Goal: Task Accomplishment & Management: Manage account settings

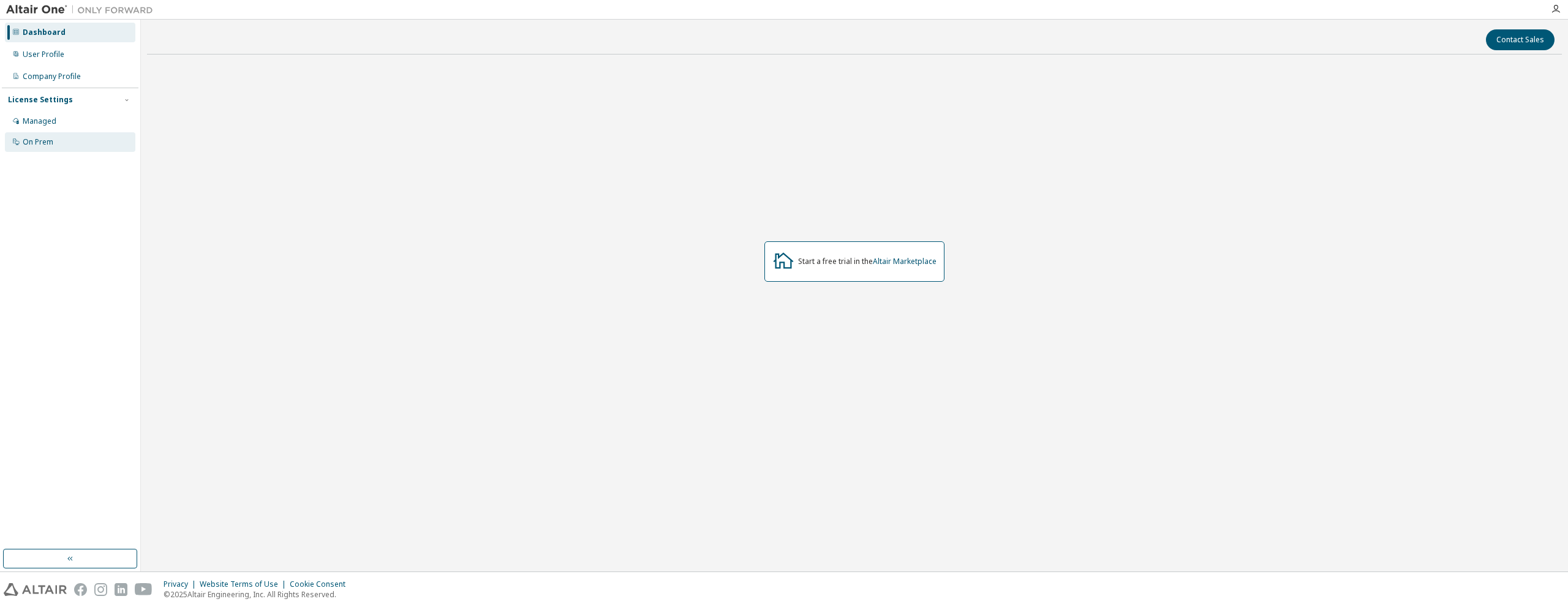
click at [24, 141] on div "On Prem" at bounding box center [38, 142] width 31 height 10
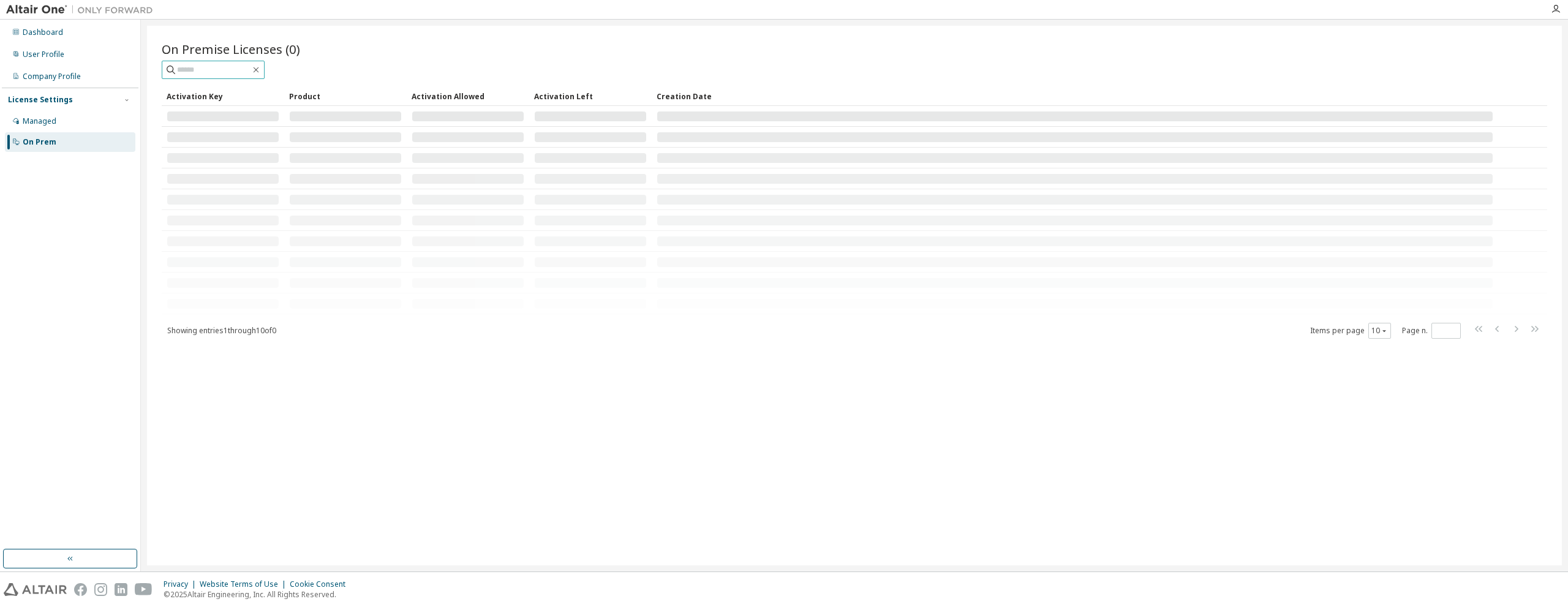
click at [223, 72] on input "text" at bounding box center [214, 69] width 74 height 13
paste input "**********"
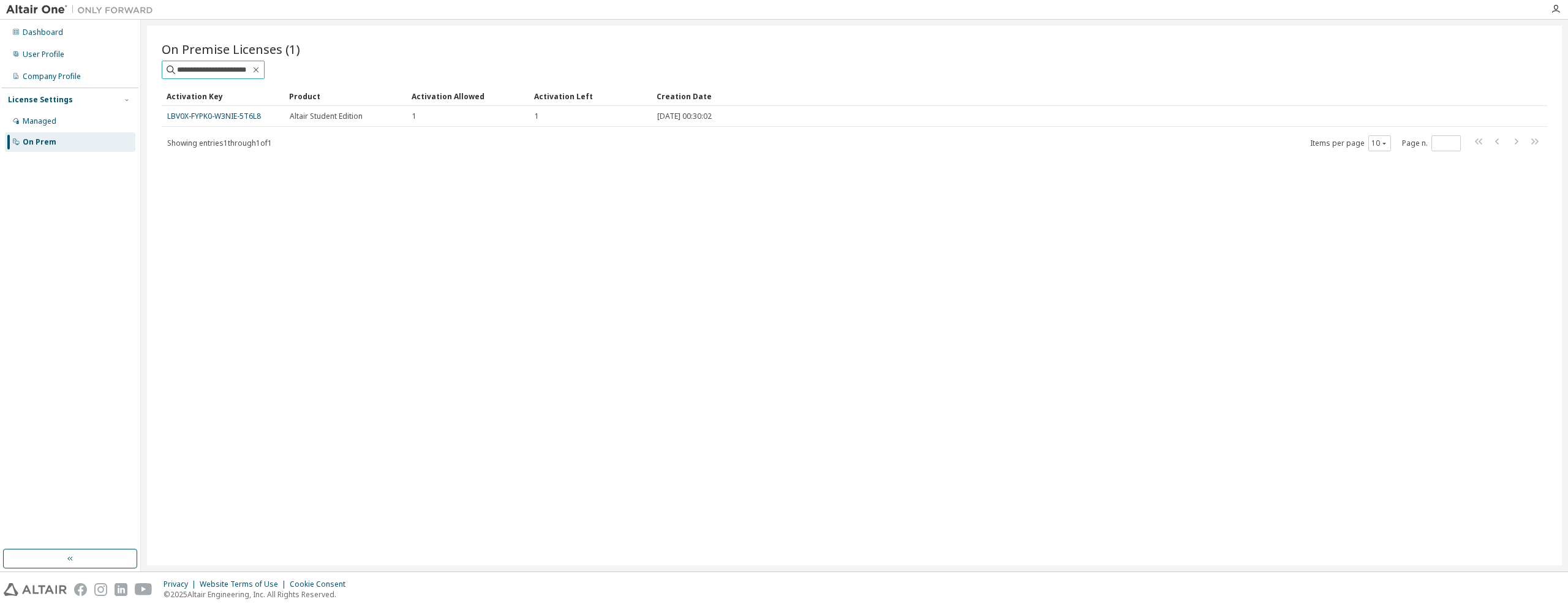
type input "**********"
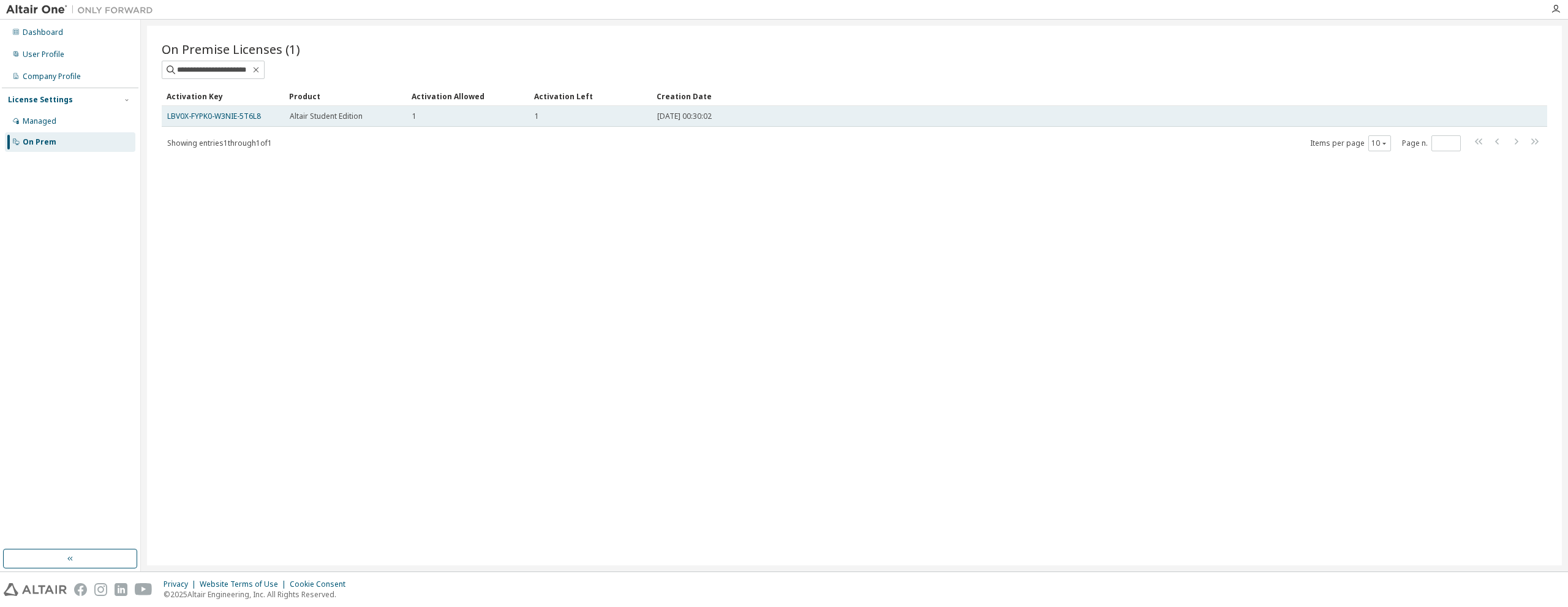
click at [791, 116] on div "2025-10-08 00:30:02" at bounding box center [1074, 116] width 835 height 10
click at [787, 116] on div "2025-10-08 00:30:02" at bounding box center [1074, 116] width 835 height 10
drag, startPoint x: 1140, startPoint y: 116, endPoint x: 1077, endPoint y: 121, distance: 63.2
click at [1089, 119] on div "2025-10-08 00:30:02" at bounding box center [1074, 116] width 835 height 10
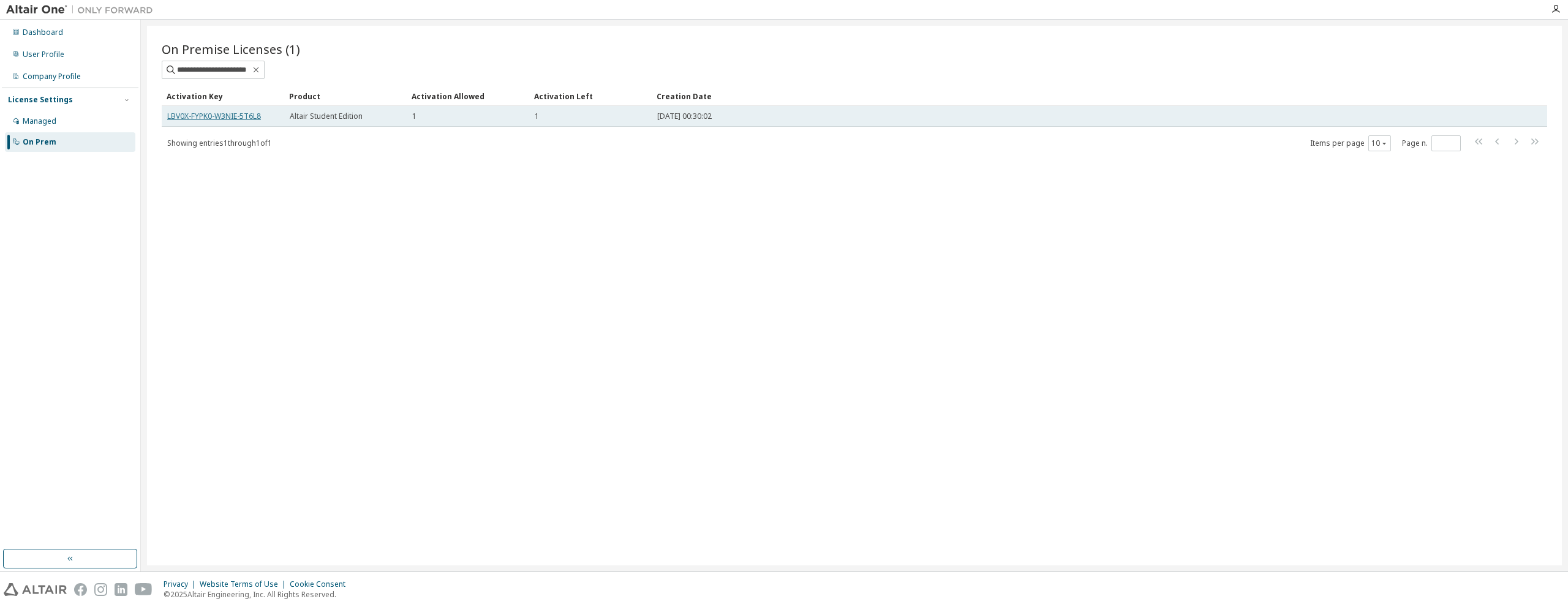
click at [254, 119] on link "LBV0X-FYPK0-W3NIE-5T6L8" at bounding box center [214, 116] width 94 height 10
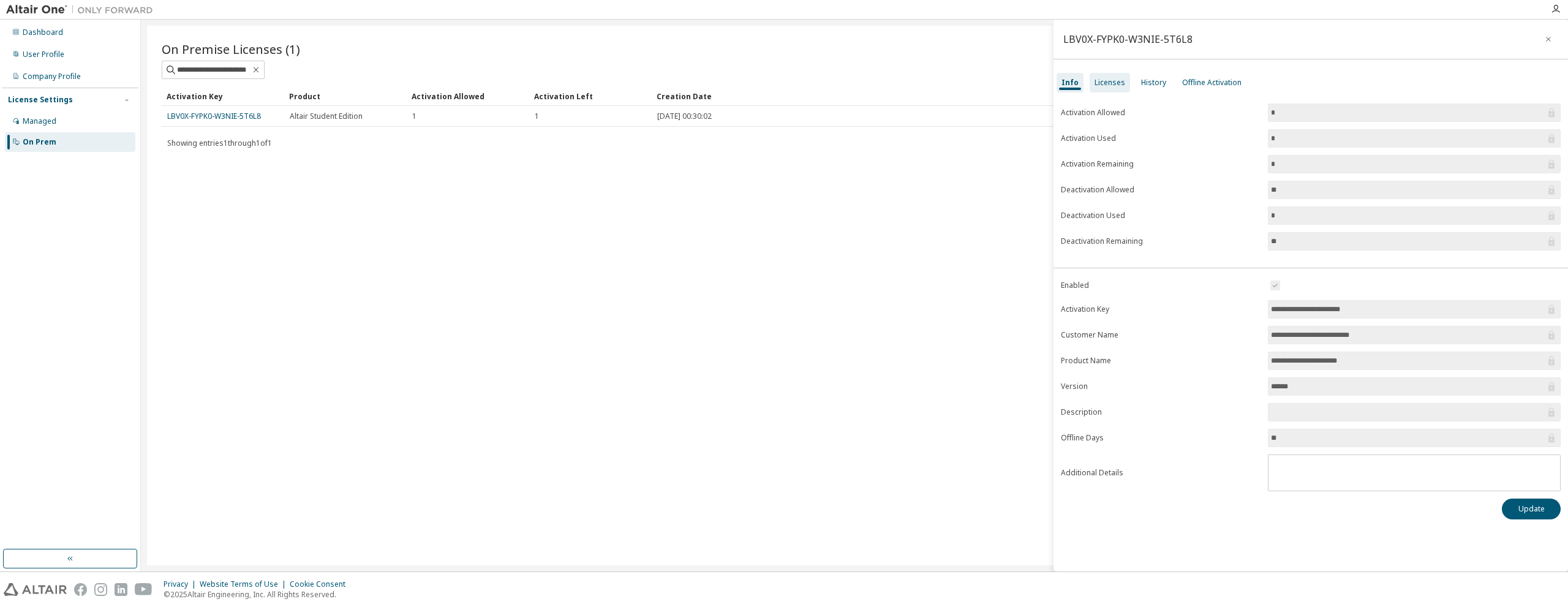
click at [1112, 81] on div "Licenses" at bounding box center [1109, 83] width 31 height 10
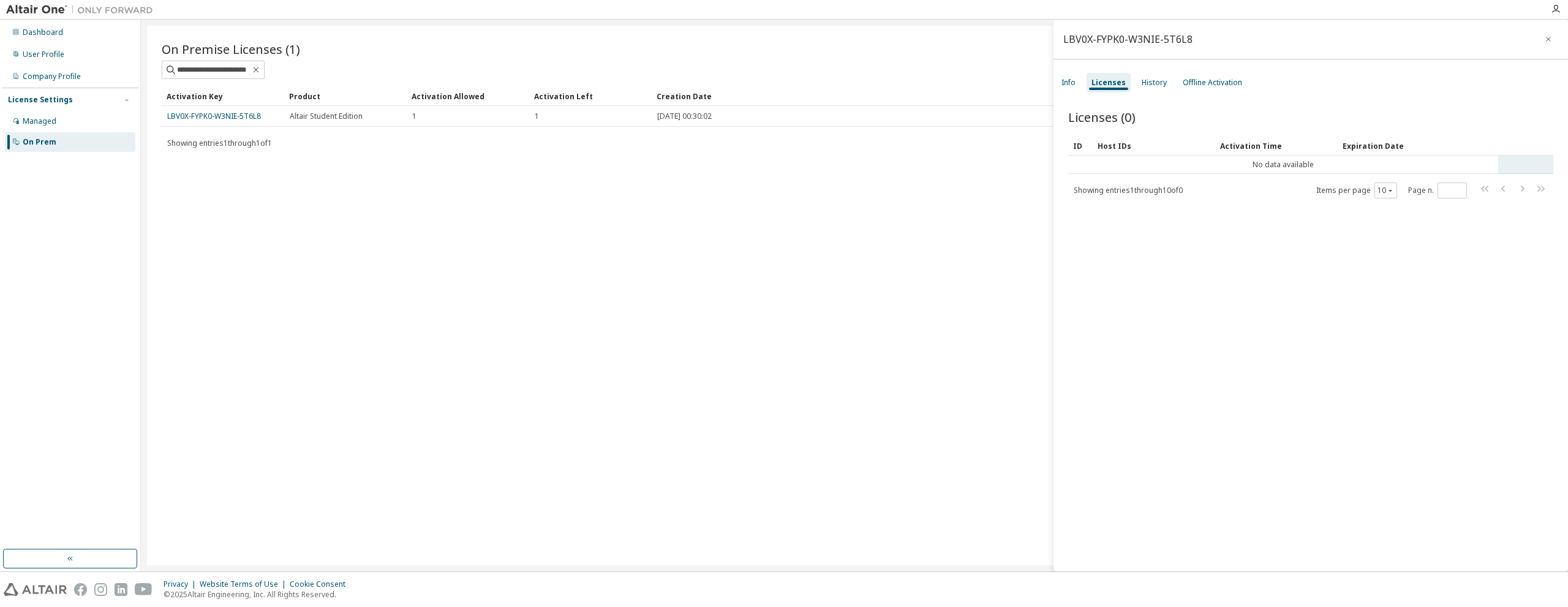
click at [1516, 164] on tr "No data available" at bounding box center [1311, 165] width 485 height 18
drag, startPoint x: 1519, startPoint y: 164, endPoint x: 1228, endPoint y: 161, distance: 291.0
click at [1233, 159] on tr "No data available" at bounding box center [1311, 165] width 485 height 18
drag, startPoint x: 1294, startPoint y: 163, endPoint x: 1349, endPoint y: 164, distance: 55.0
click at [1320, 164] on td "No data available" at bounding box center [1284, 165] width 430 height 18
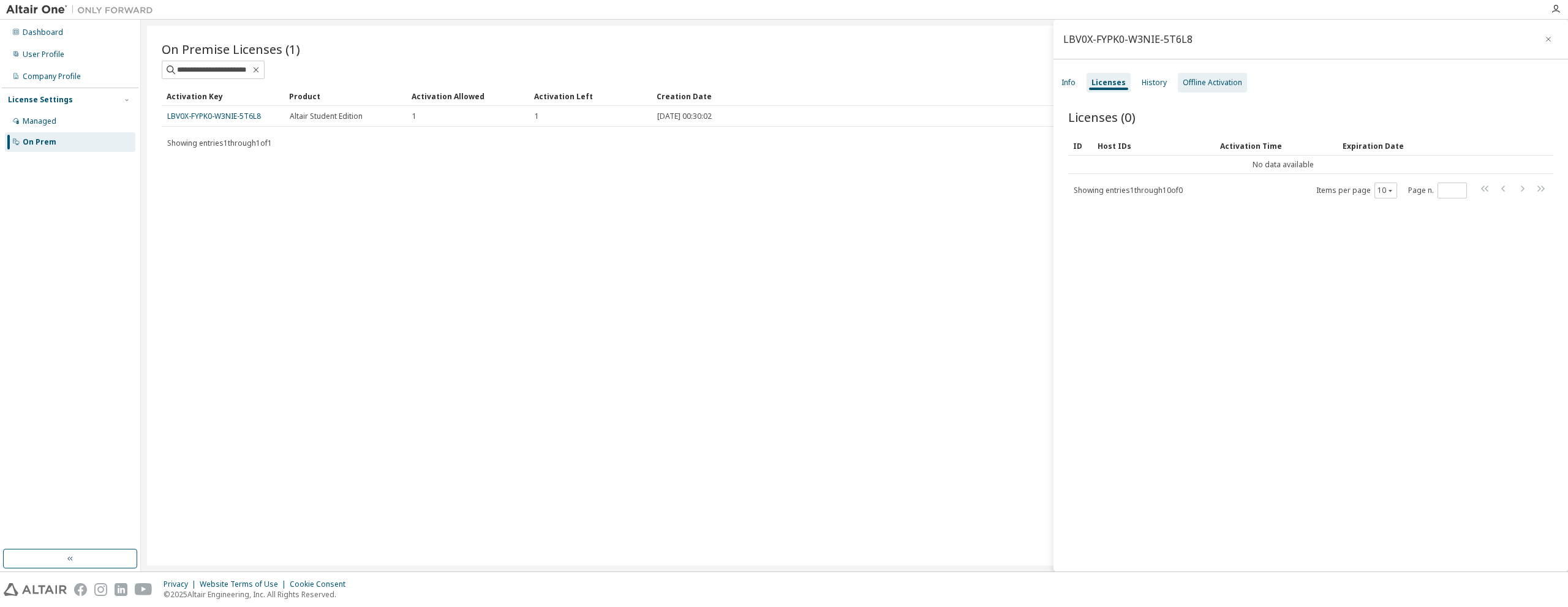
click at [1222, 76] on div "Offline Activation" at bounding box center [1212, 82] width 69 height 19
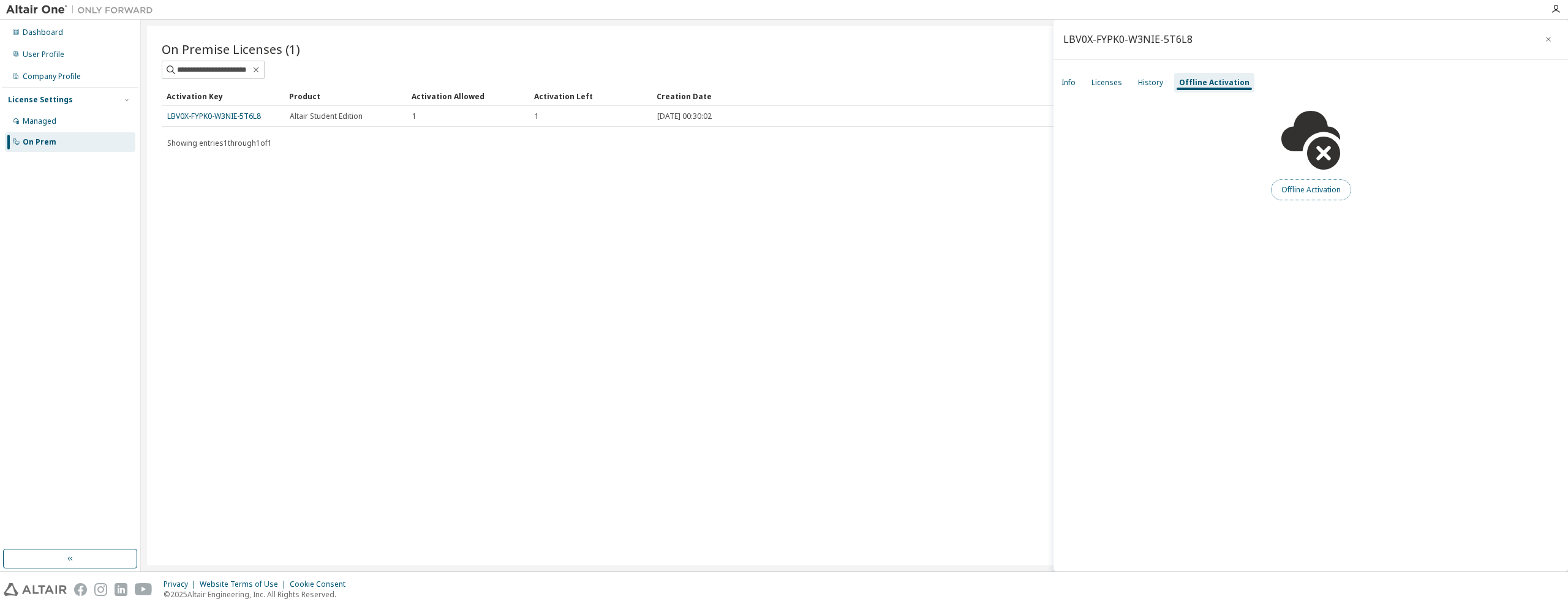
click at [1302, 193] on button "Offline Activation" at bounding box center [1311, 189] width 80 height 21
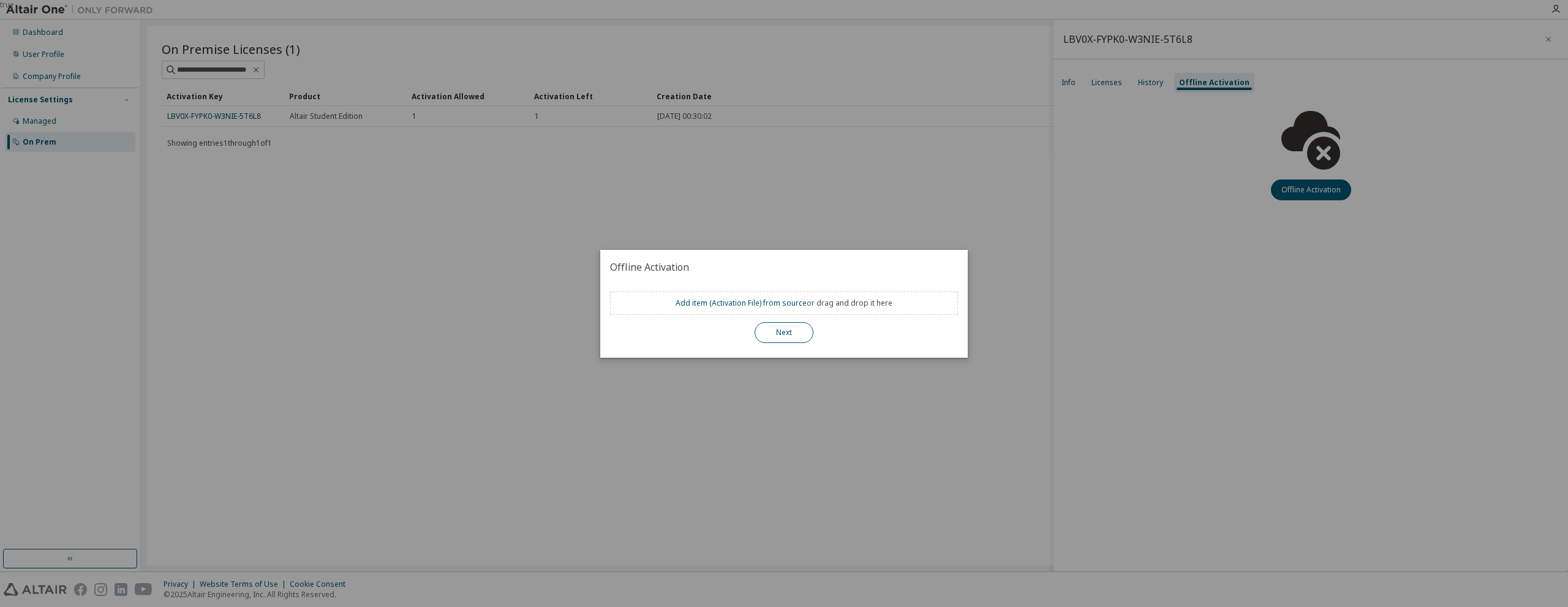
click at [801, 340] on button "Next" at bounding box center [784, 332] width 59 height 21
click at [1166, 253] on div "true" at bounding box center [784, 303] width 1568 height 607
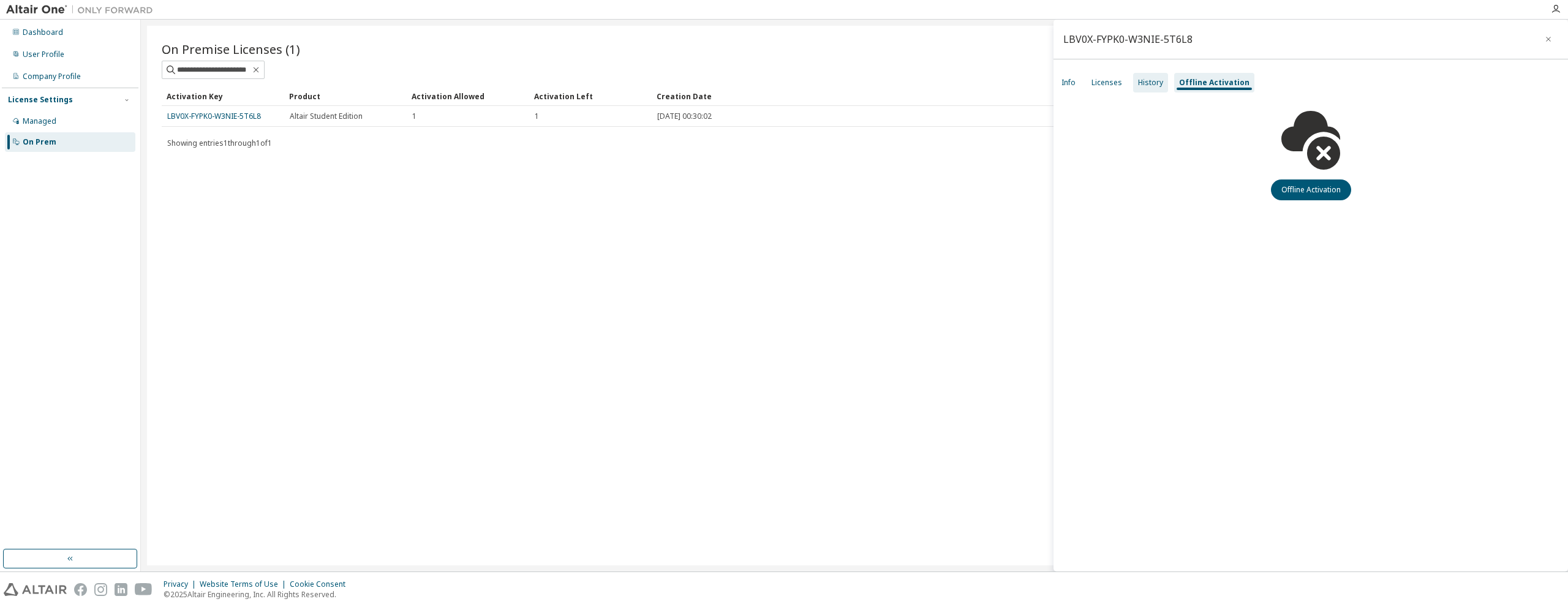
click at [1153, 80] on div "History" at bounding box center [1150, 83] width 25 height 10
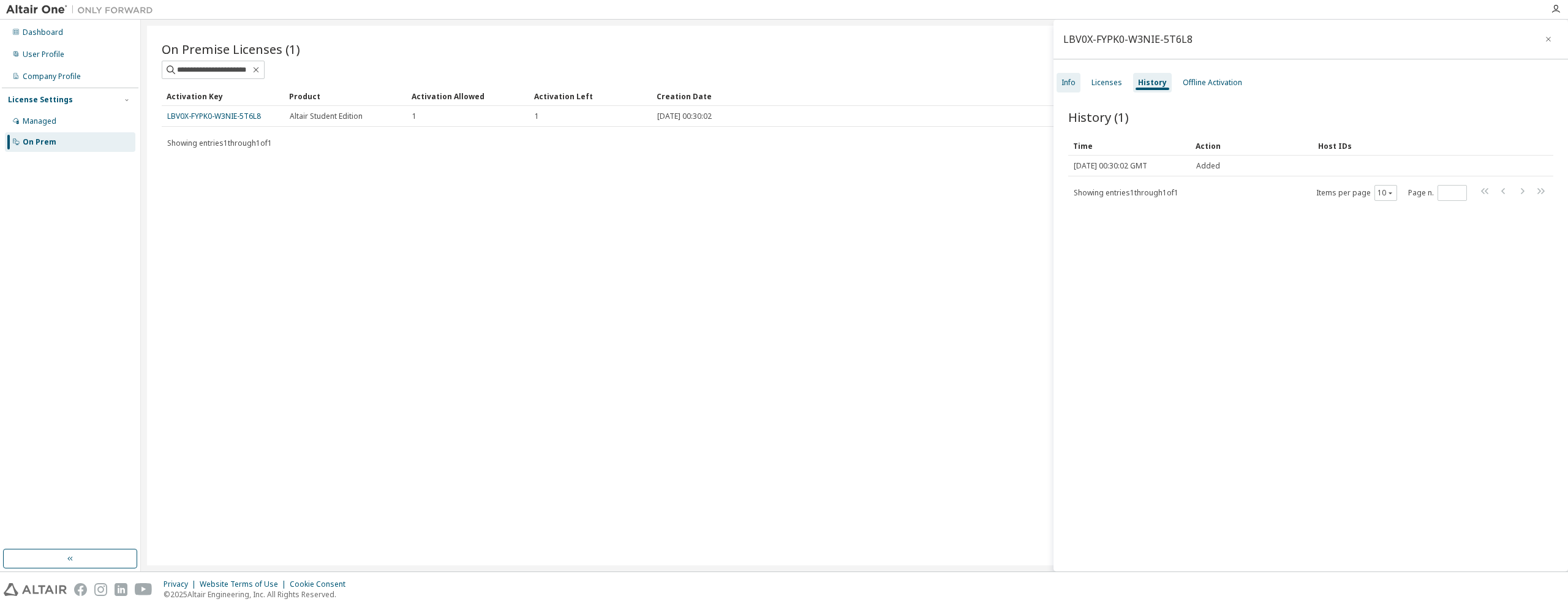
click at [1073, 85] on div "Info" at bounding box center [1068, 83] width 14 height 10
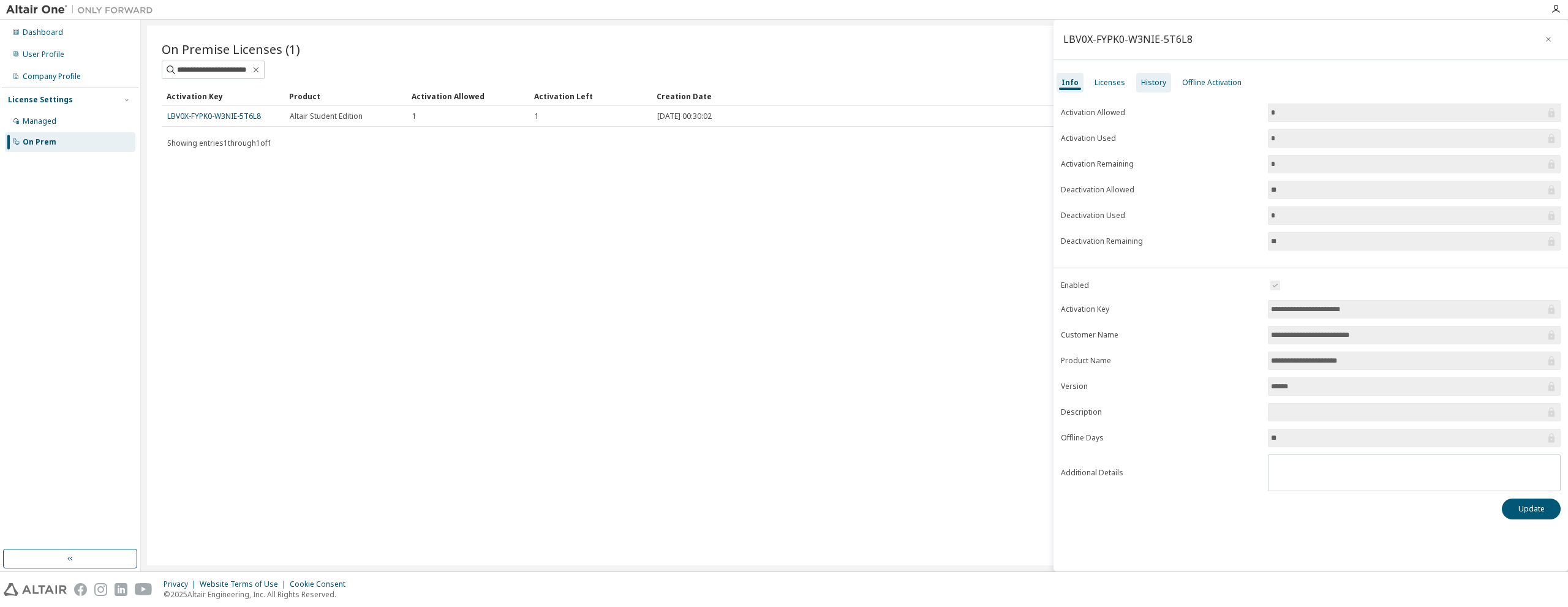
click at [1142, 89] on div "History" at bounding box center [1154, 82] width 35 height 19
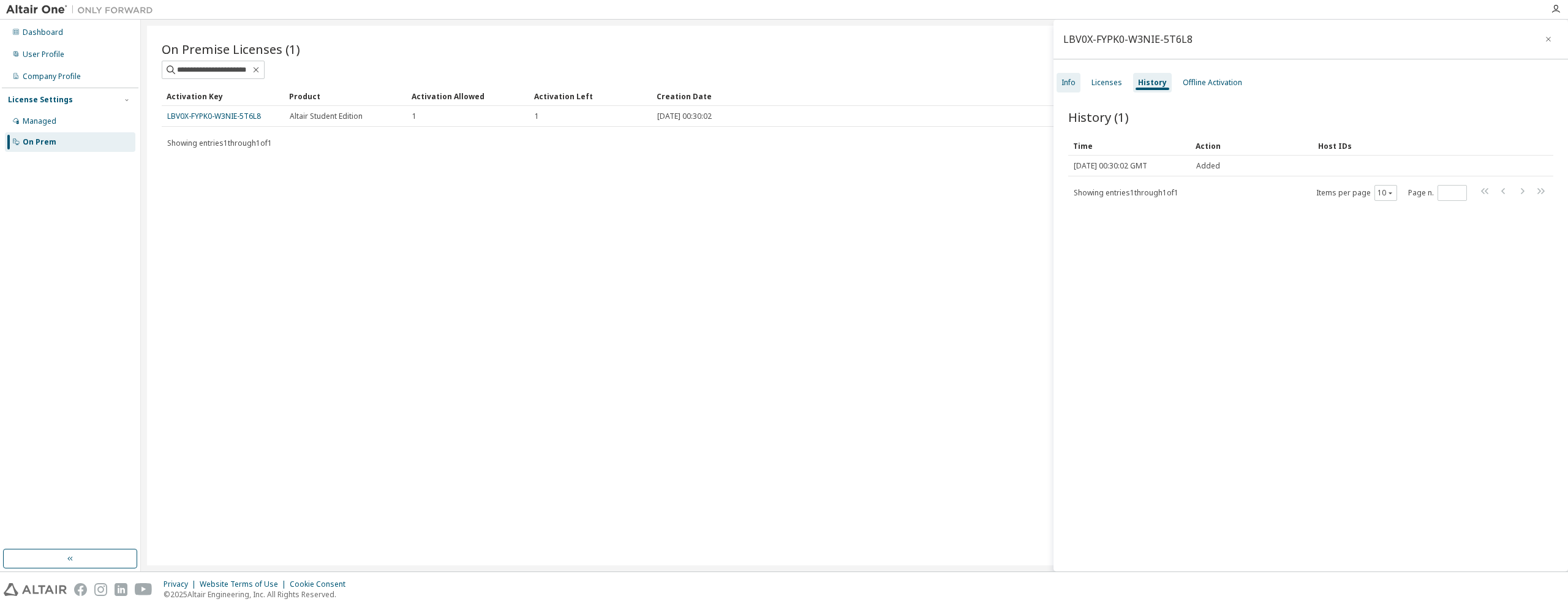
click at [1068, 83] on div "Info" at bounding box center [1068, 83] width 14 height 10
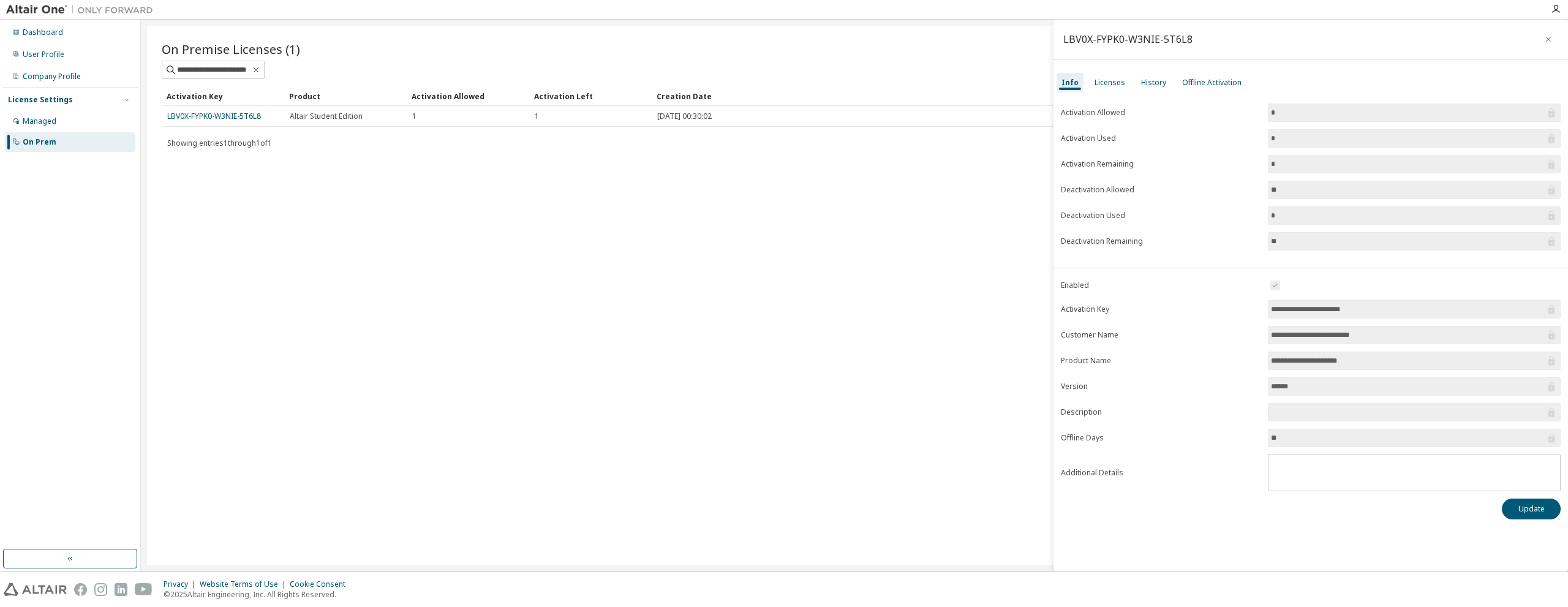
click at [1349, 193] on input "**" at bounding box center [1408, 190] width 274 height 13
click at [1280, 165] on input "*" at bounding box center [1408, 164] width 274 height 13
click at [1313, 407] on input "text" at bounding box center [1408, 412] width 274 height 13
click at [1279, 442] on input "**" at bounding box center [1408, 438] width 274 height 13
drag, startPoint x: 1302, startPoint y: 385, endPoint x: 1298, endPoint y: 374, distance: 11.7
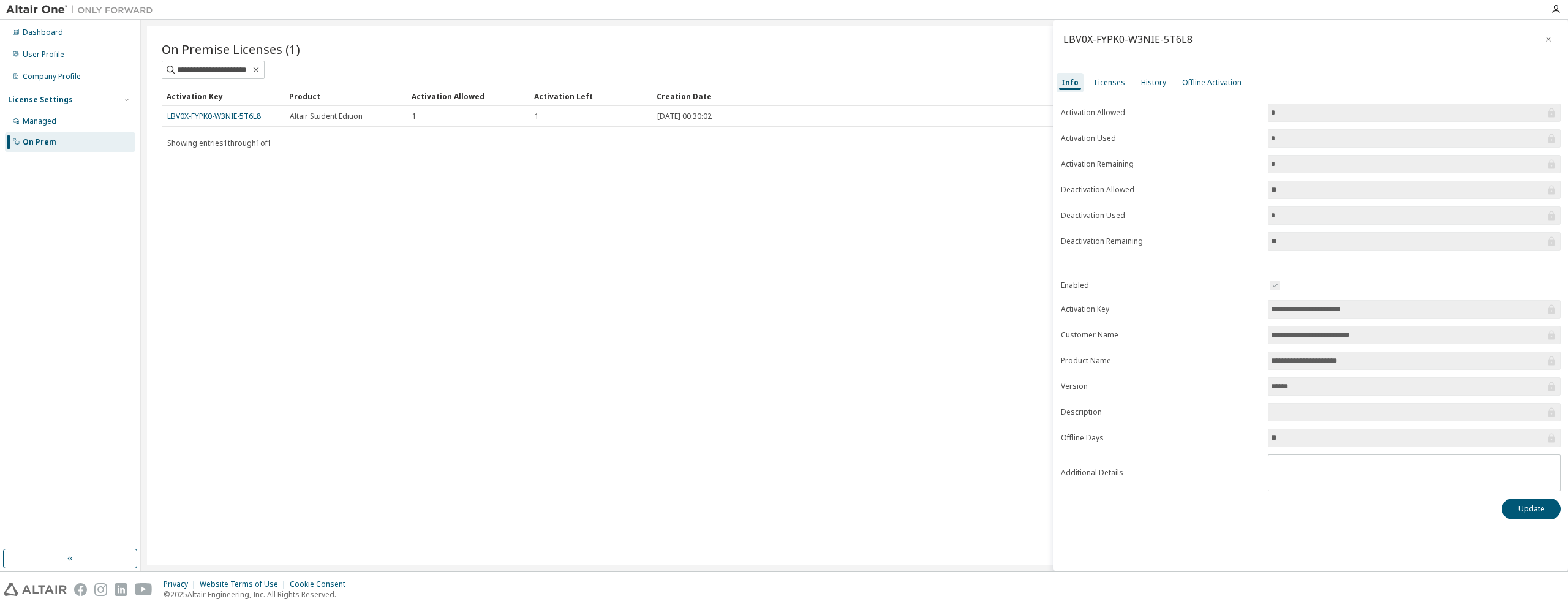
click at [1248, 385] on form "**********" at bounding box center [1310, 384] width 500 height 213
drag, startPoint x: 1340, startPoint y: 358, endPoint x: 1285, endPoint y: 356, distance: 55.0
click at [1272, 358] on input "**********" at bounding box center [1408, 361] width 274 height 13
click at [1354, 329] on input "**********" at bounding box center [1408, 335] width 274 height 13
drag, startPoint x: 1382, startPoint y: 332, endPoint x: 1248, endPoint y: 322, distance: 134.4
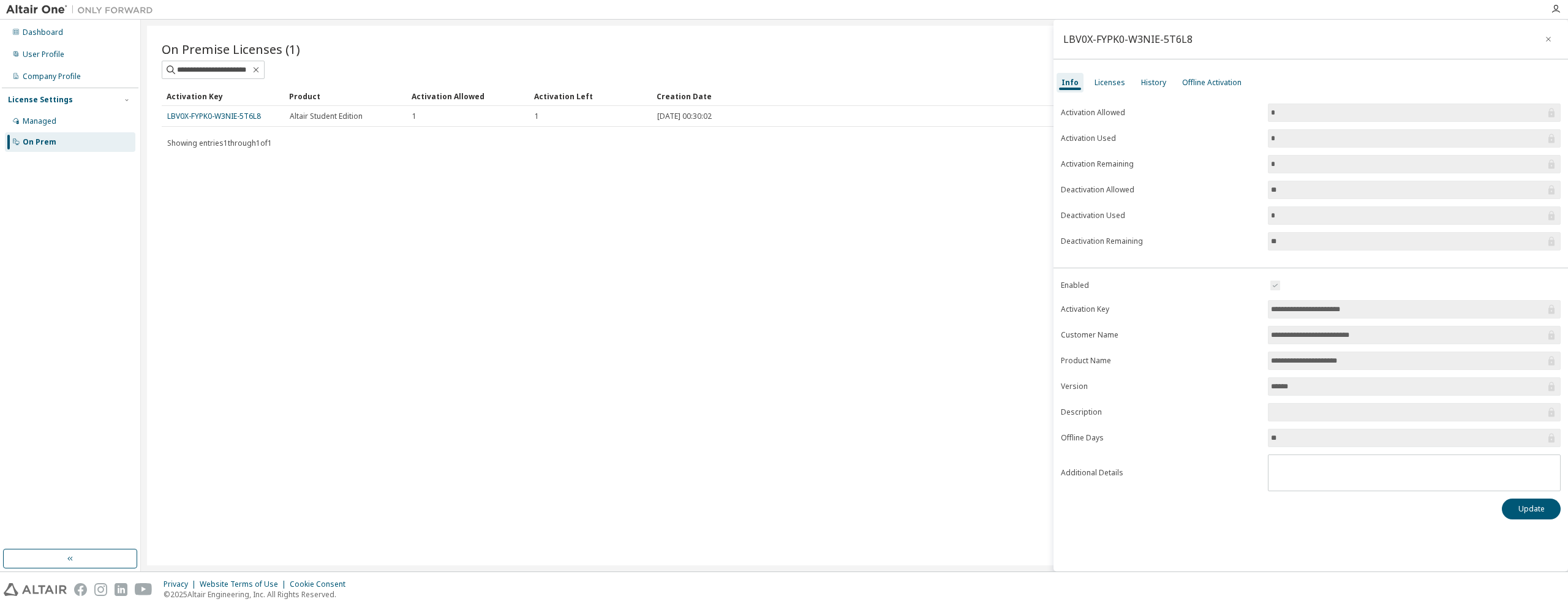
click at [1247, 323] on form "**********" at bounding box center [1310, 384] width 500 height 213
drag, startPoint x: 1358, startPoint y: 302, endPoint x: 1310, endPoint y: 301, distance: 48.0
click at [1318, 301] on span "**********" at bounding box center [1414, 310] width 293 height 18
click at [1341, 309] on input "**********" at bounding box center [1408, 309] width 274 height 13
click at [1376, 337] on input "**********" at bounding box center [1408, 335] width 274 height 13
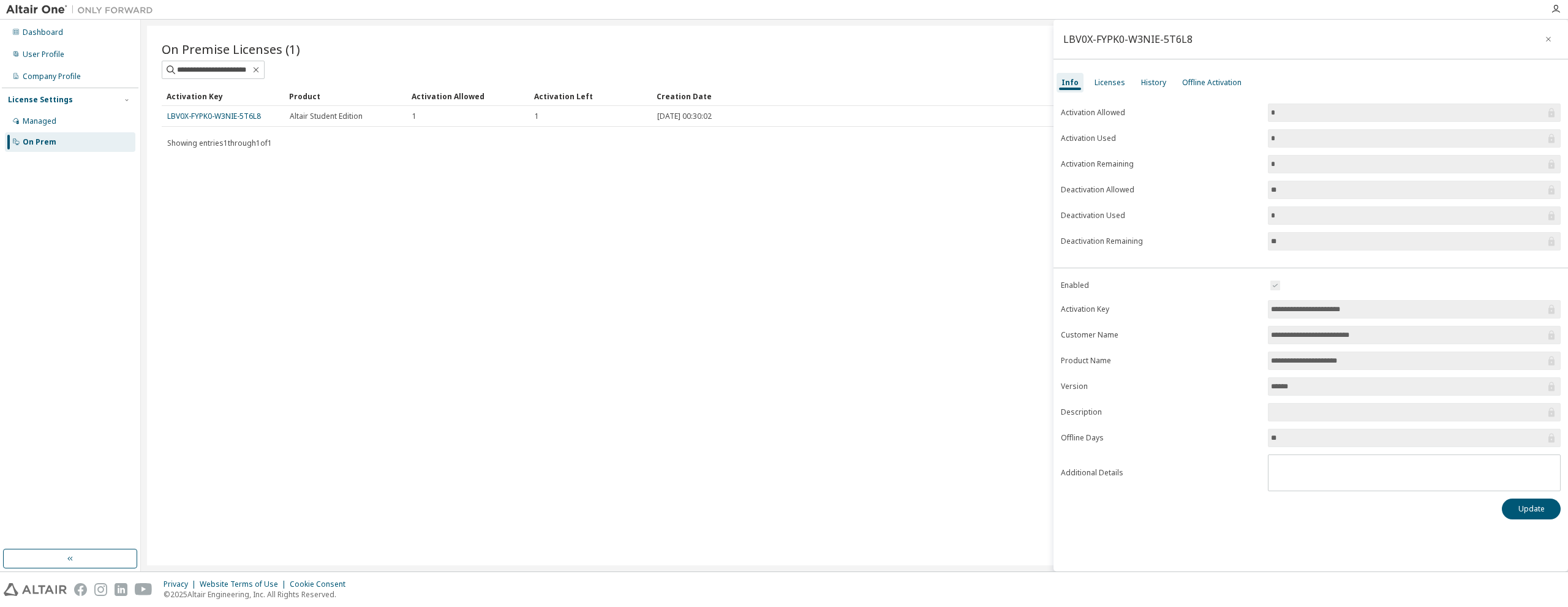
drag, startPoint x: 1287, startPoint y: 245, endPoint x: 1248, endPoint y: 241, distance: 39.2
click at [1248, 241] on form "Activation Allowed * Activation Used * Activation Remaining * Deactivation Allo…" at bounding box center [1310, 177] width 500 height 147
drag, startPoint x: 1288, startPoint y: 219, endPoint x: 1271, endPoint y: 205, distance: 22.0
click at [1262, 215] on form "Activation Allowed * Activation Used * Activation Remaining * Deactivation Allo…" at bounding box center [1310, 177] width 500 height 147
drag, startPoint x: 1304, startPoint y: 185, endPoint x: 1256, endPoint y: 182, distance: 48.1
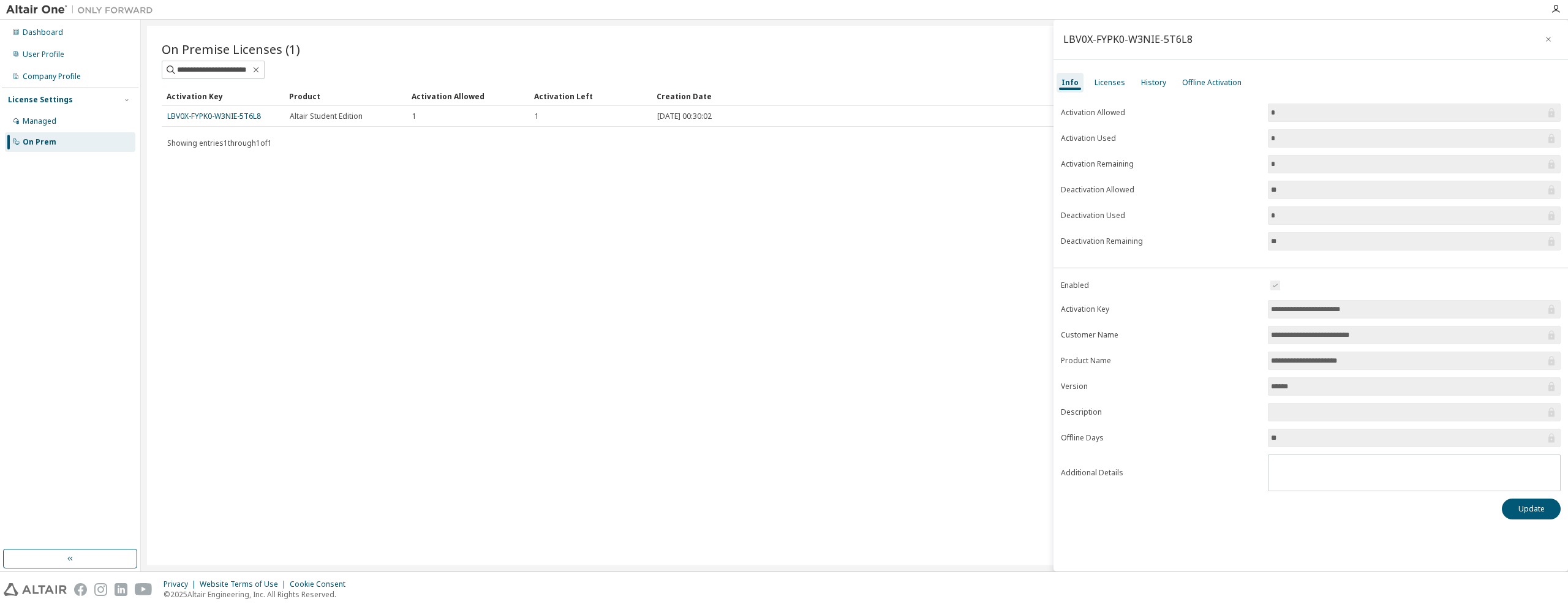
click at [1257, 182] on form "Activation Allowed * Activation Used * Activation Remaining * Deactivation Allo…" at bounding box center [1310, 177] width 500 height 147
drag, startPoint x: 1261, startPoint y: 161, endPoint x: 1253, endPoint y: 158, distance: 8.5
click at [1253, 159] on form "Activation Allowed * Activation Used * Activation Remaining * Deactivation Allo…" at bounding box center [1310, 177] width 500 height 147
drag, startPoint x: 1304, startPoint y: 139, endPoint x: 1263, endPoint y: 128, distance: 42.4
click at [1259, 131] on form "Activation Allowed * Activation Used * Activation Remaining * Deactivation Allo…" at bounding box center [1310, 177] width 500 height 147
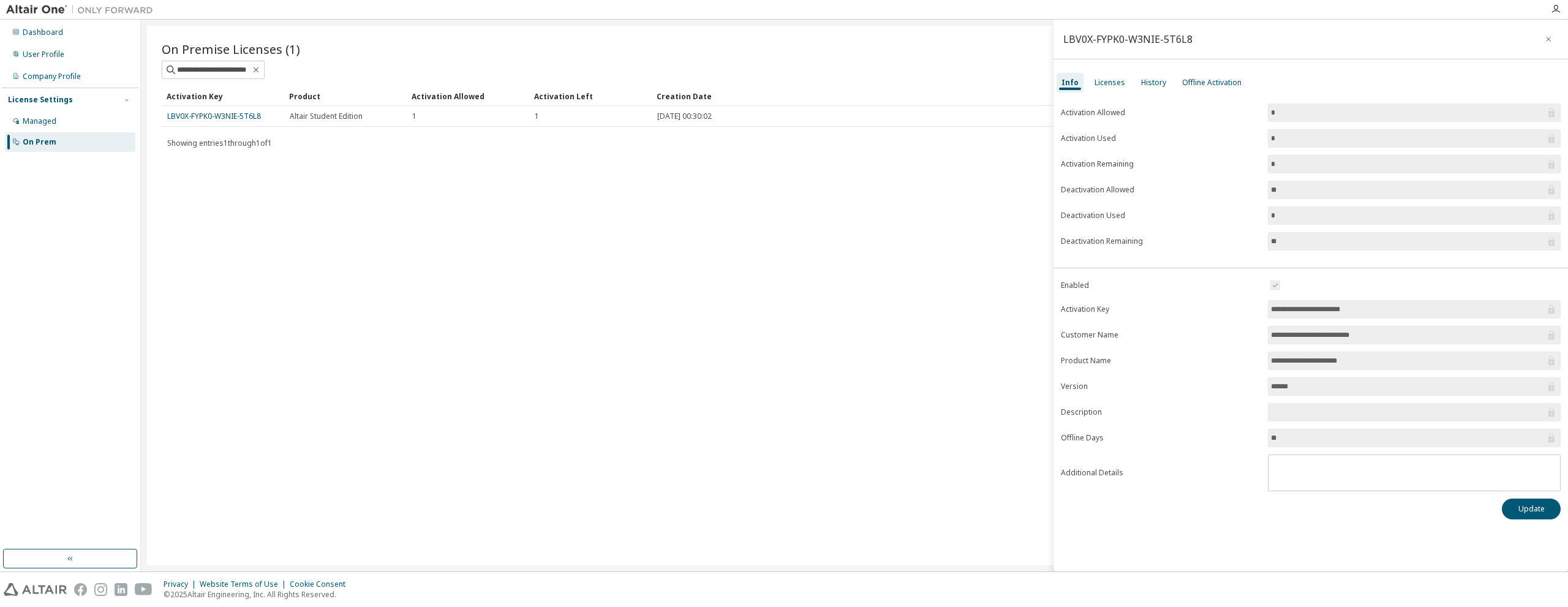
click at [1221, 103] on div "**********" at bounding box center [1310, 311] width 515 height 435
click at [1120, 81] on div "Licenses" at bounding box center [1109, 83] width 31 height 10
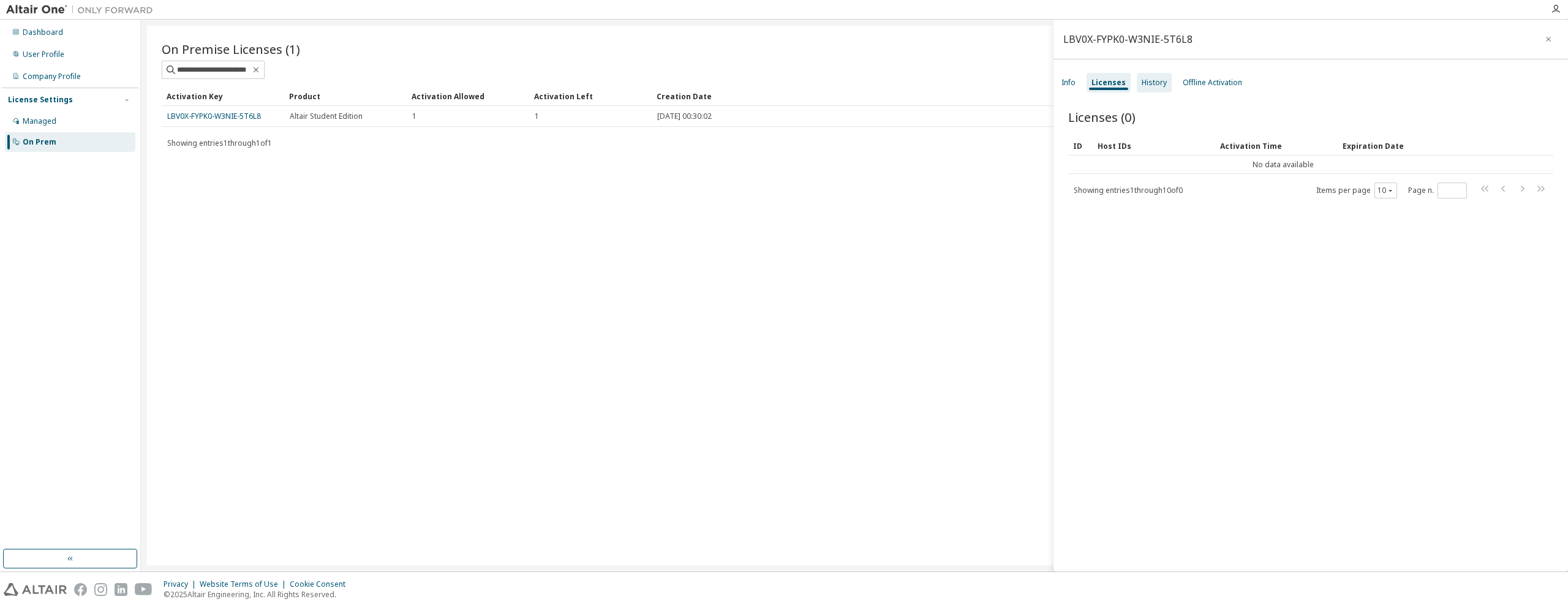
click at [1149, 81] on div "History" at bounding box center [1154, 83] width 25 height 10
click at [1204, 84] on div "Offline Activation" at bounding box center [1212, 83] width 59 height 10
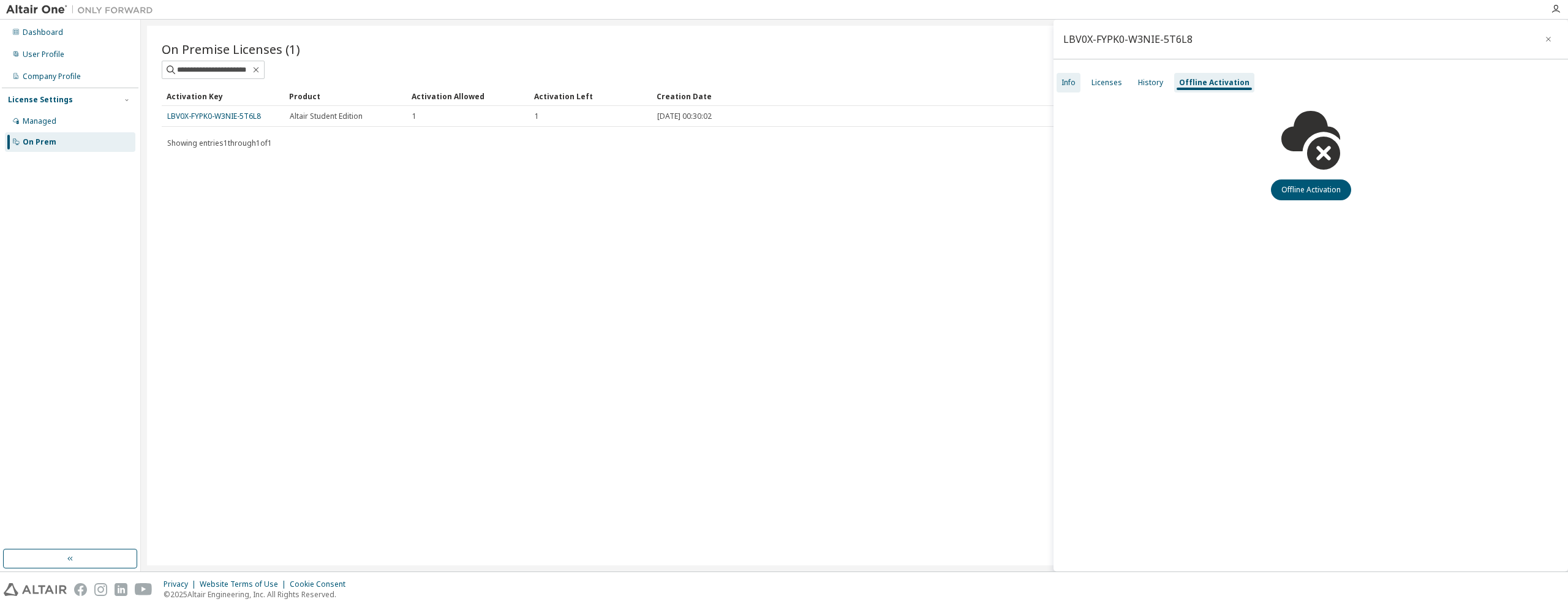
click at [1073, 74] on div "Info" at bounding box center [1068, 82] width 24 height 19
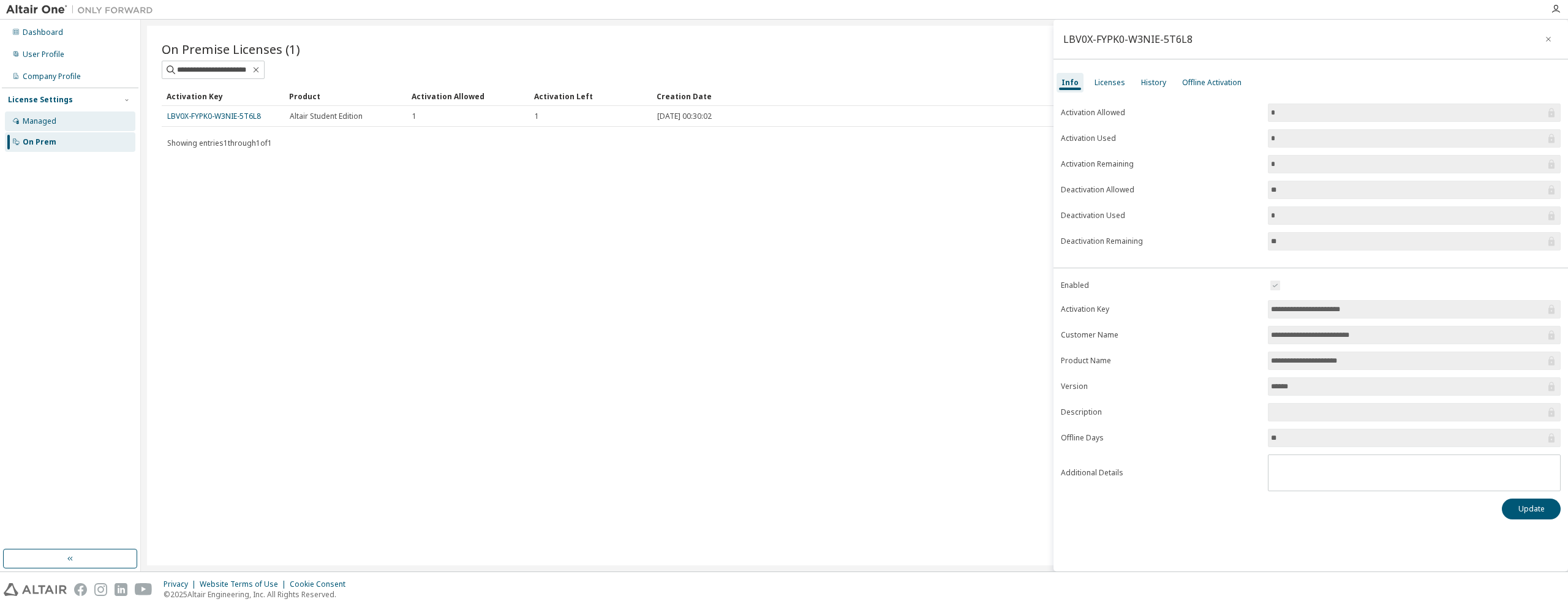
click at [94, 123] on div "Managed" at bounding box center [70, 121] width 131 height 19
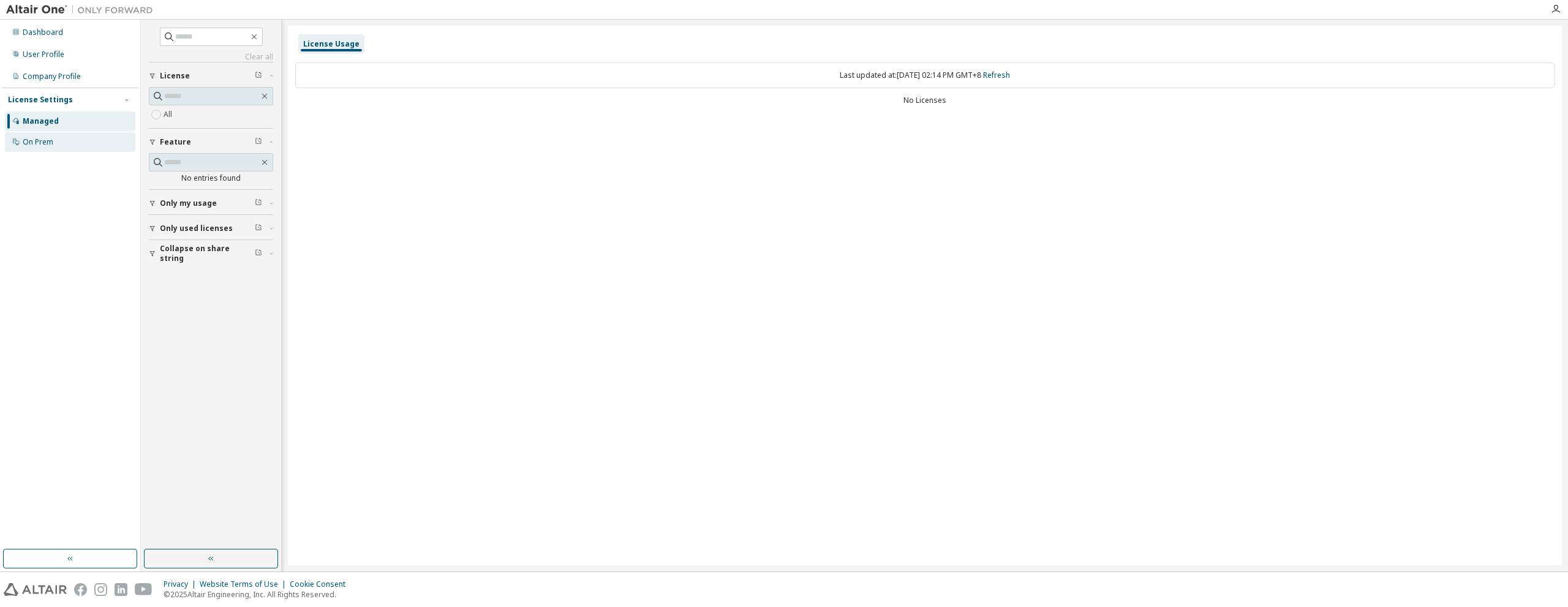
click at [84, 143] on div "On Prem" at bounding box center [70, 141] width 131 height 19
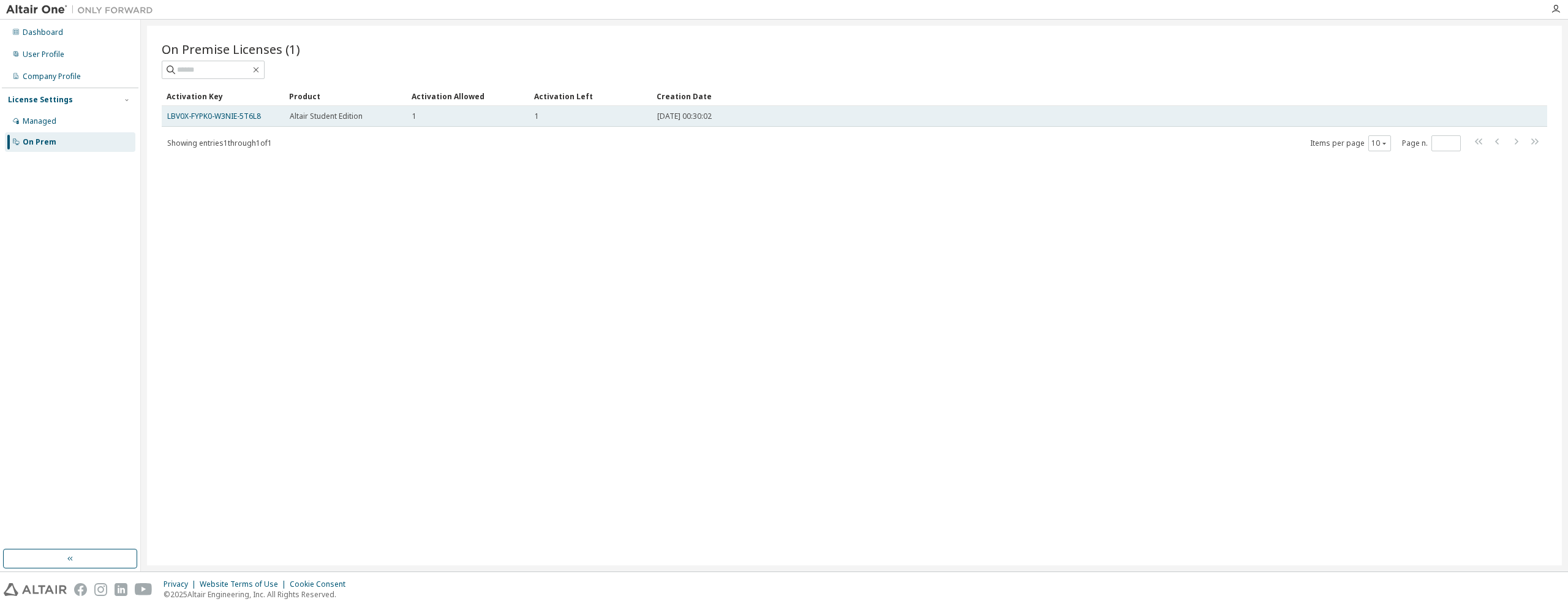
click at [330, 116] on span "Altair Student Edition" at bounding box center [325, 116] width 73 height 10
drag, startPoint x: 722, startPoint y: 118, endPoint x: 648, endPoint y: 118, distance: 74.0
click at [648, 118] on tr "LBV0X-FYPK0-W3NIE-5T6L8 Altair Student Edition 1 1 2025-10-08 00:30:02" at bounding box center [854, 116] width 1386 height 21
click at [649, 116] on td "1" at bounding box center [590, 116] width 122 height 21
click at [248, 113] on link "LBV0X-FYPK0-W3NIE-5T6L8" at bounding box center [214, 116] width 94 height 10
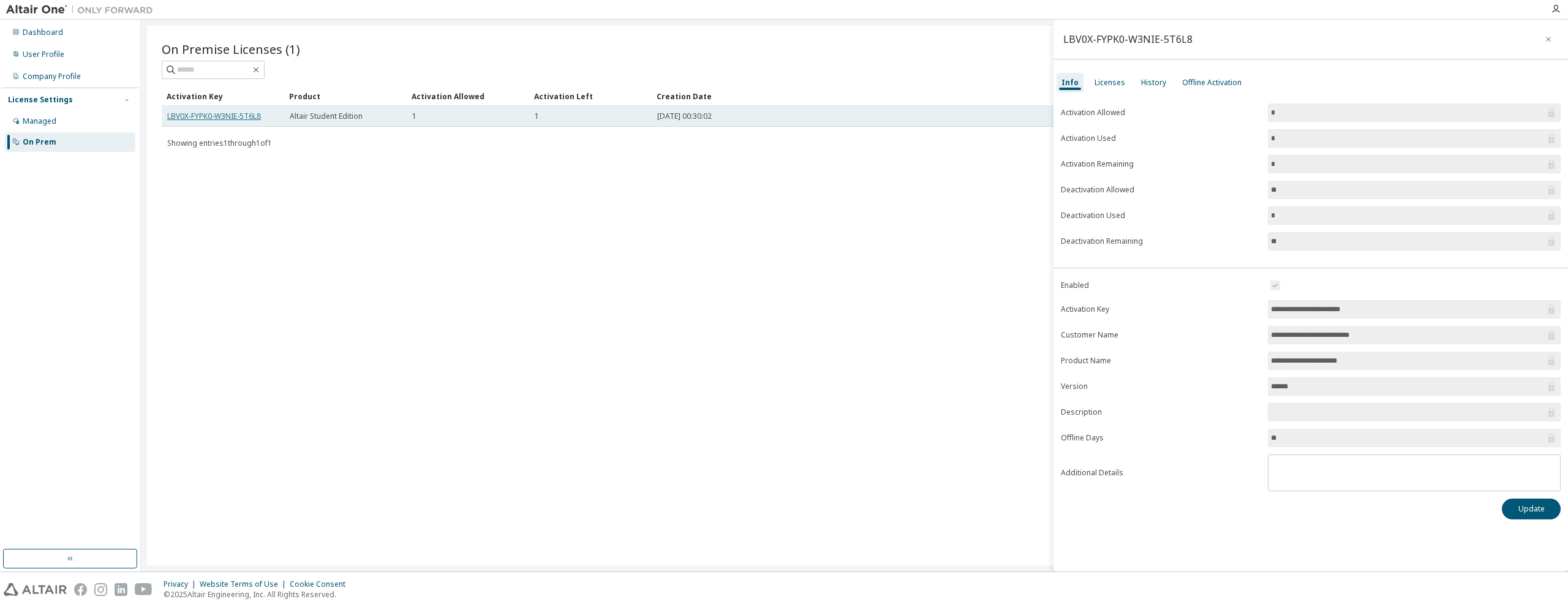
click at [229, 114] on link "LBV0X-FYPK0-W3NIE-5T6L8" at bounding box center [214, 116] width 94 height 10
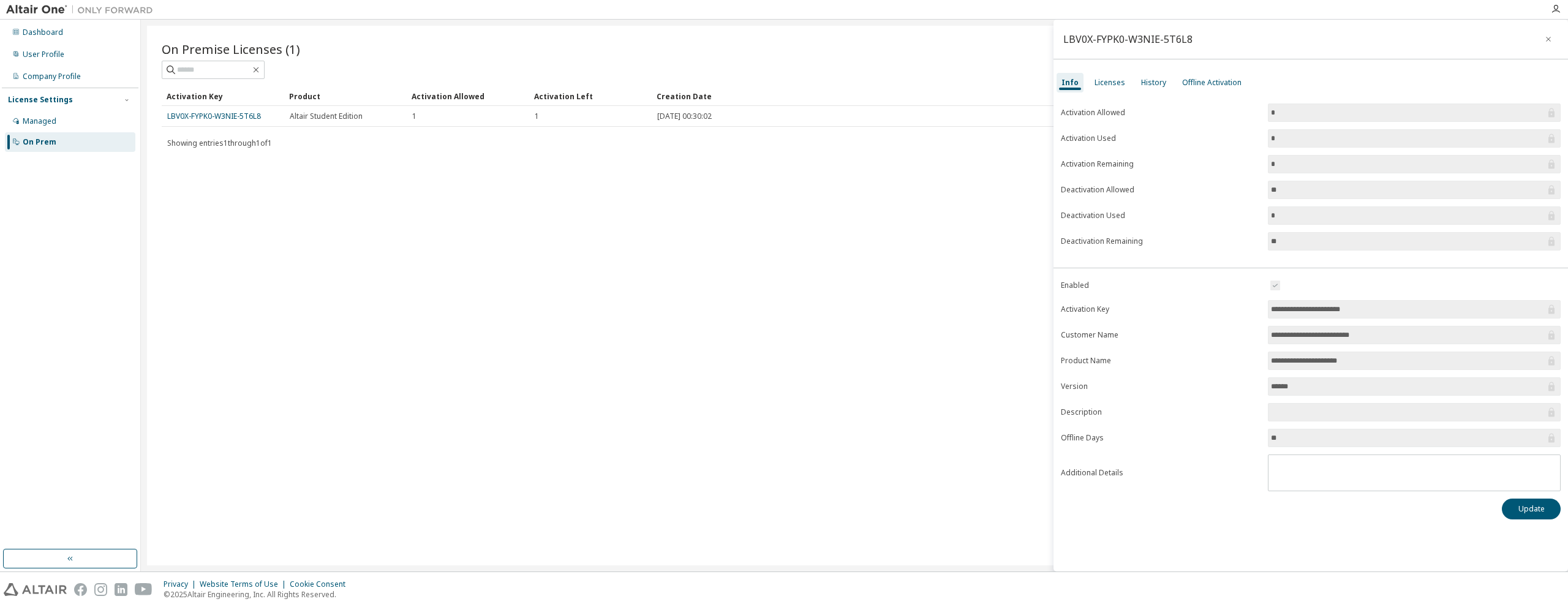
drag, startPoint x: 229, startPoint y: 114, endPoint x: 200, endPoint y: 225, distance: 114.7
click at [200, 225] on div "On Premise Licenses (1) Clear Load Save Save As Field Operator Value Select fil…" at bounding box center [854, 296] width 1415 height 540
